Goal: Transaction & Acquisition: Purchase product/service

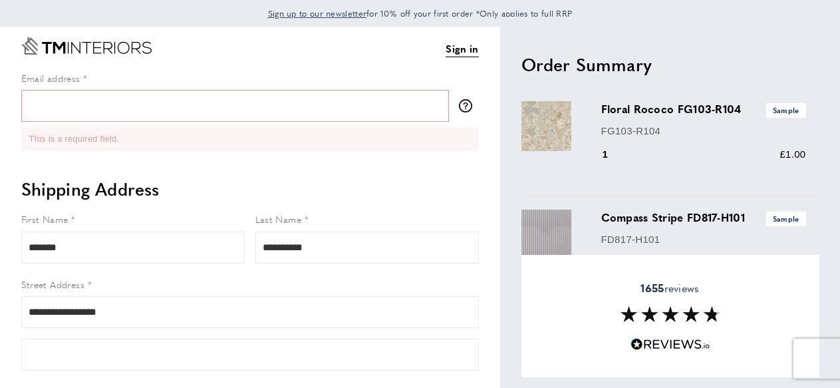
select select "**"
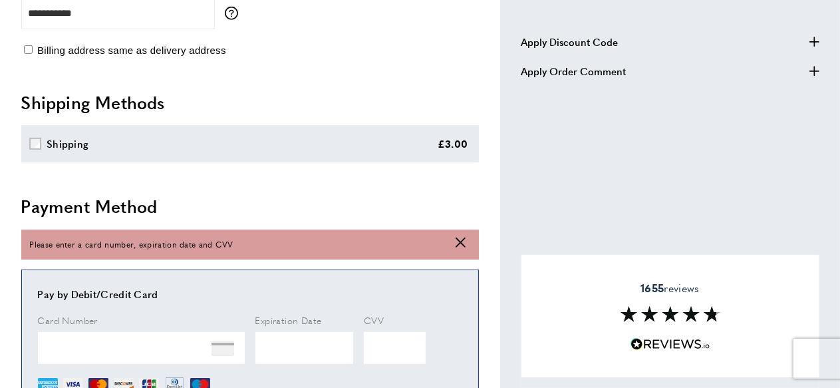
scroll to position [640, 0]
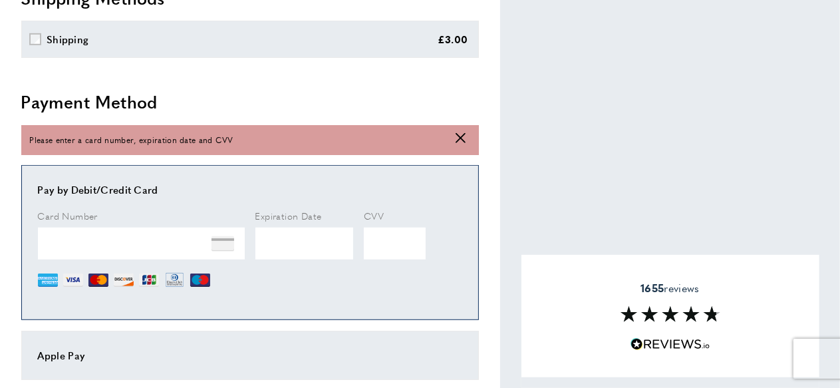
click at [116, 337] on div "Apple Pay" at bounding box center [250, 355] width 458 height 49
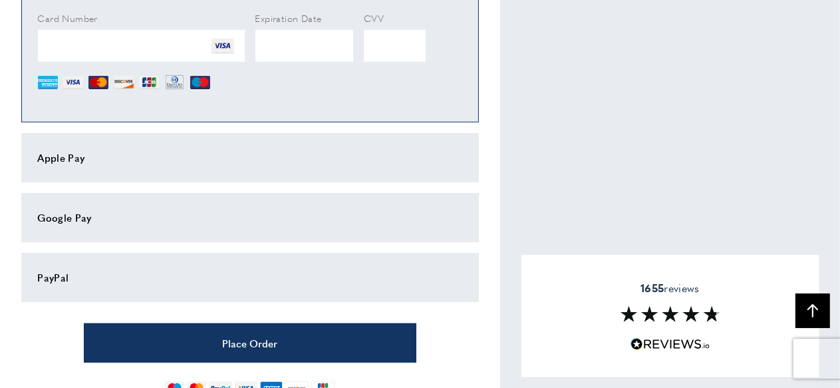
scroll to position [840, 0]
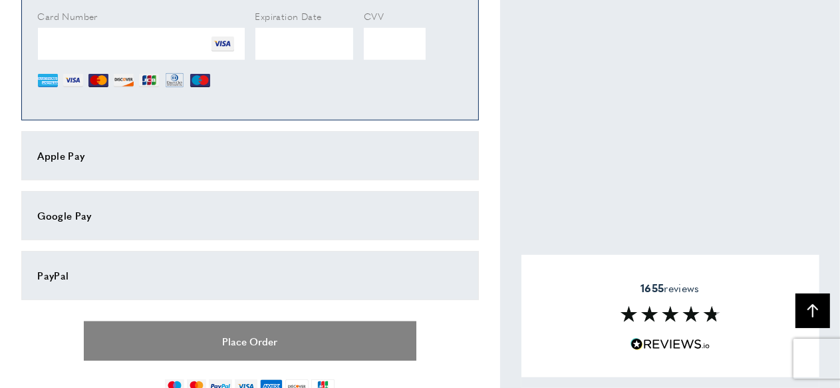
click at [241, 347] on button "Place Order" at bounding box center [250, 340] width 333 height 39
click at [265, 341] on button "Place Order" at bounding box center [250, 340] width 333 height 39
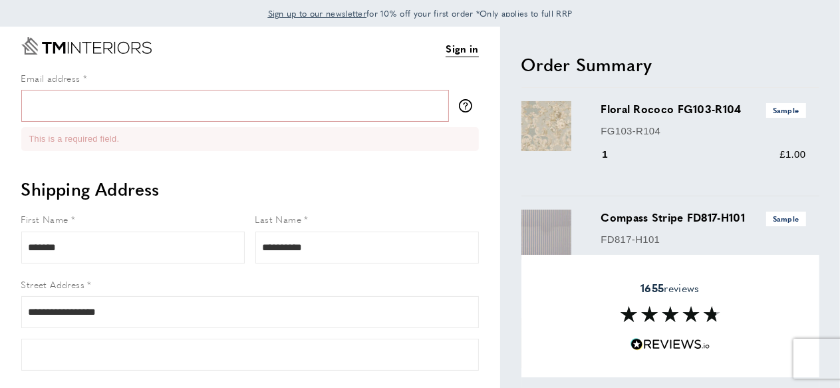
scroll to position [0, 0]
click at [101, 106] on input "Email address" at bounding box center [235, 106] width 428 height 32
type input "**********"
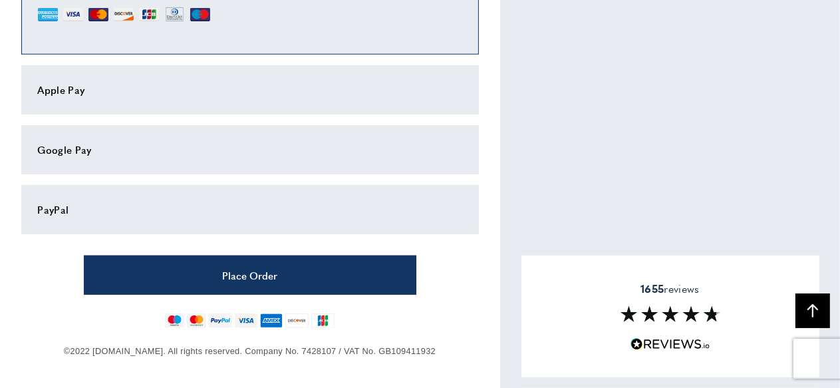
scroll to position [877, 0]
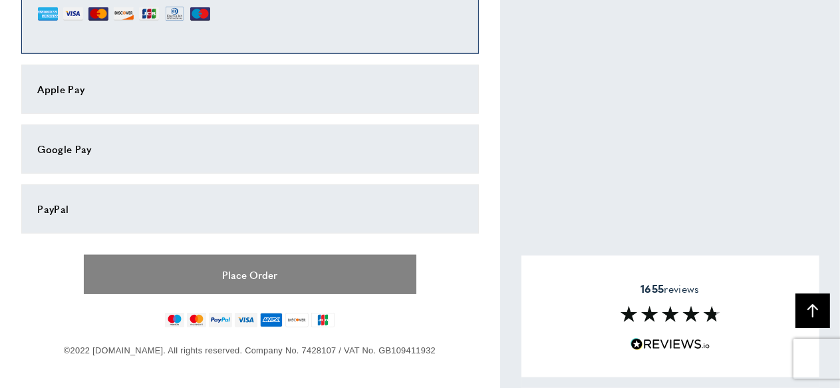
click at [216, 275] on button "Place Order" at bounding box center [250, 274] width 333 height 39
click at [257, 268] on button "Place Order" at bounding box center [250, 274] width 333 height 39
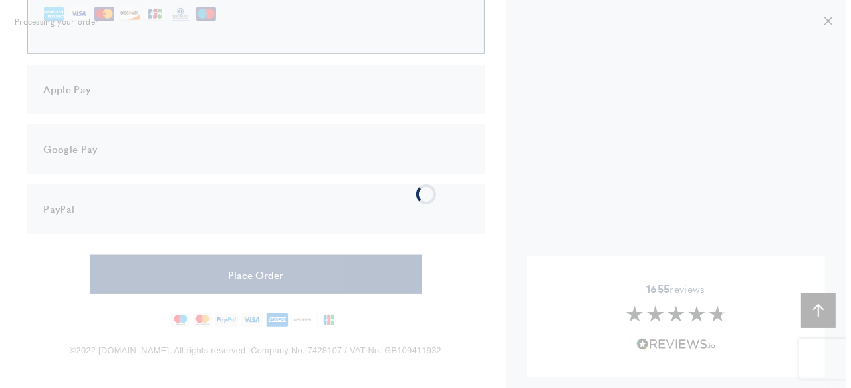
scroll to position [0, 0]
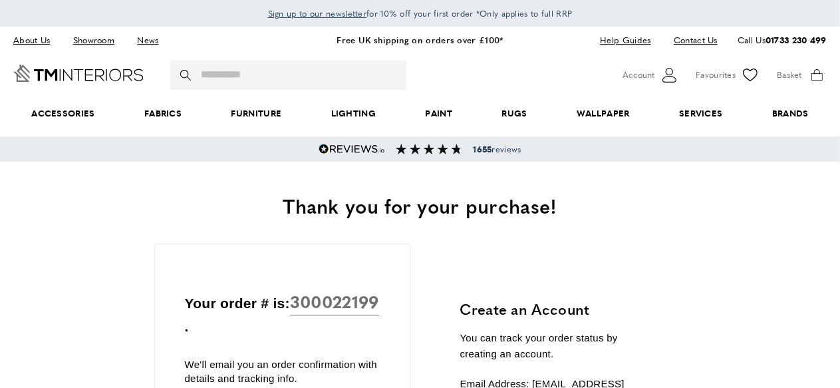
scroll to position [0, 187]
